Goal: Subscribe to service/newsletter

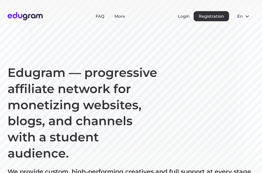
click at [247, 16] on icon at bounding box center [248, 16] width 4 height 2
click at [245, 27] on button "Русский" at bounding box center [247, 28] width 28 height 8
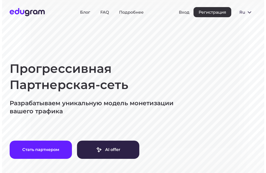
scroll to position [4, 0]
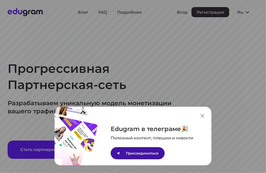
click at [139, 153] on p "Присоединиться" at bounding box center [142, 154] width 33 height 6
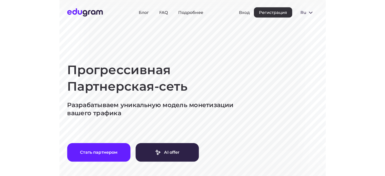
scroll to position [4, 0]
